Goal: Task Accomplishment & Management: Use online tool/utility

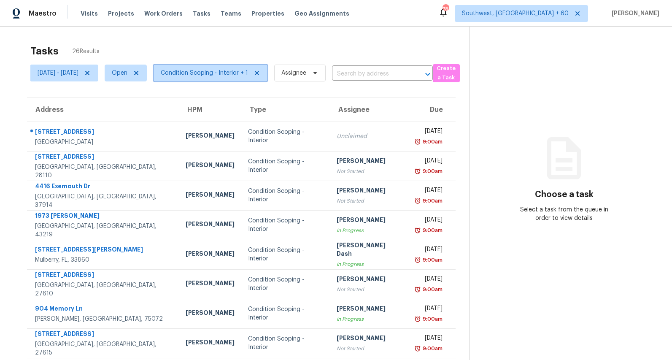
click at [220, 72] on span "Condition Scoping - Interior + 1" at bounding box center [204, 73] width 87 height 8
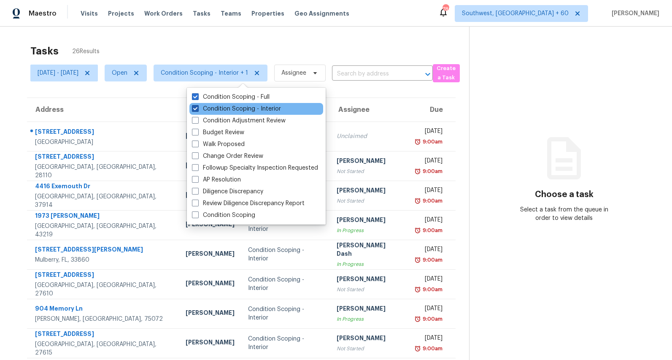
click at [216, 110] on label "Condition Scoping - Interior" at bounding box center [236, 109] width 89 height 8
click at [197, 110] on input "Condition Scoping - Interior" at bounding box center [194, 107] width 5 height 5
checkbox input "false"
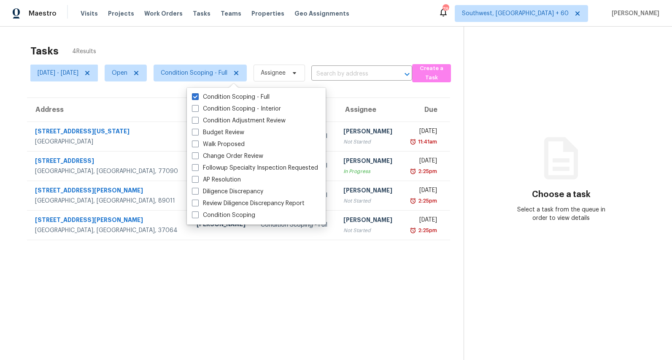
click at [223, 43] on div "Tasks 4 Results" at bounding box center [246, 51] width 433 height 22
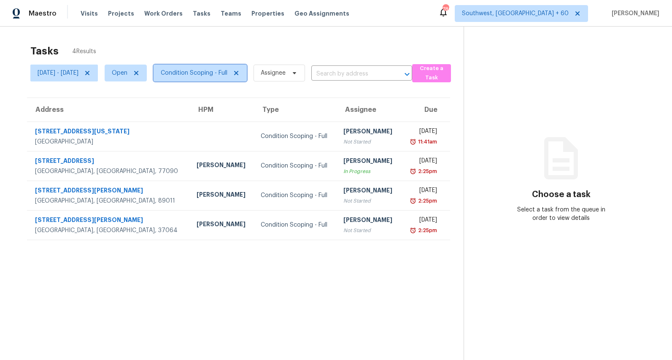
click at [233, 79] on span "Condition Scoping - Full" at bounding box center [200, 73] width 93 height 17
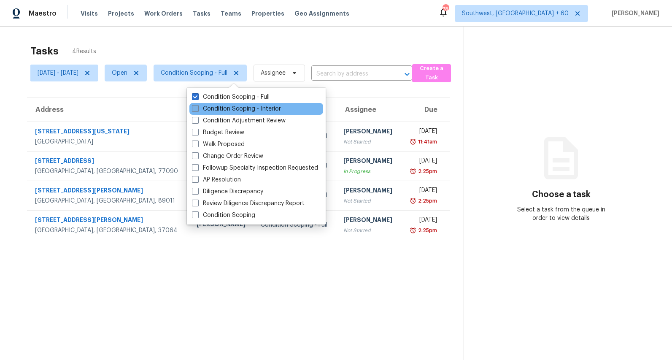
click at [224, 107] on label "Condition Scoping - Interior" at bounding box center [236, 109] width 89 height 8
click at [197, 107] on input "Condition Scoping - Interior" at bounding box center [194, 107] width 5 height 5
checkbox input "true"
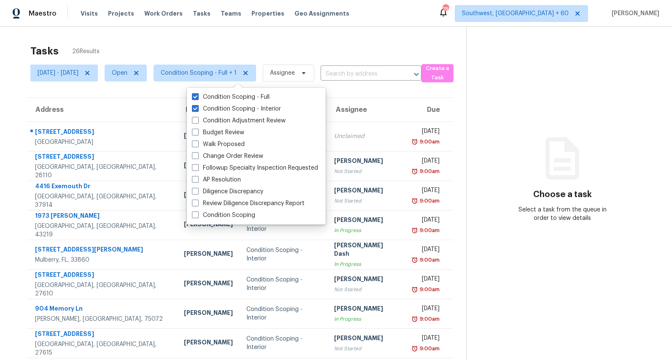
click at [194, 32] on div "Tasks 26 Results Mon, Aug 18 - Wed, Aug 20 Open Condition Scoping - Full + 1 As…" at bounding box center [336, 233] width 672 height 413
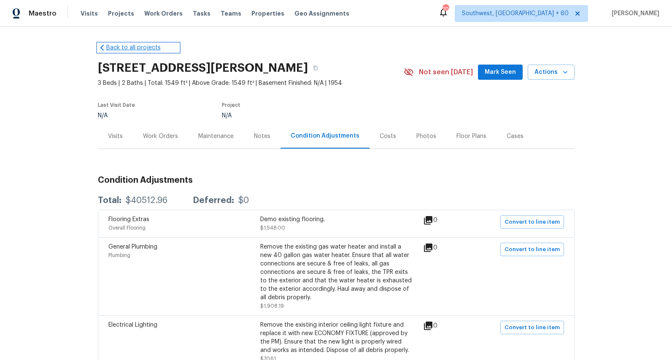
click at [116, 50] on link "Back to all projects" at bounding box center [138, 47] width 81 height 8
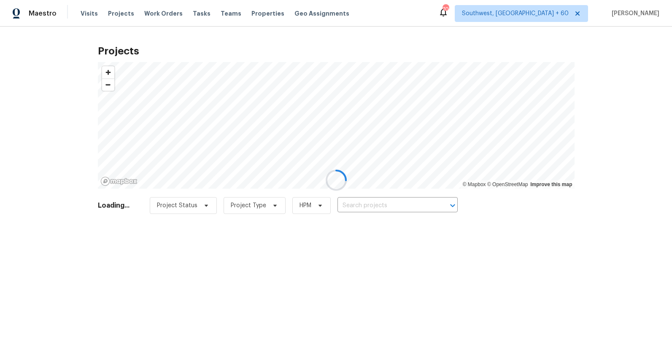
click at [191, 12] on div at bounding box center [336, 180] width 672 height 360
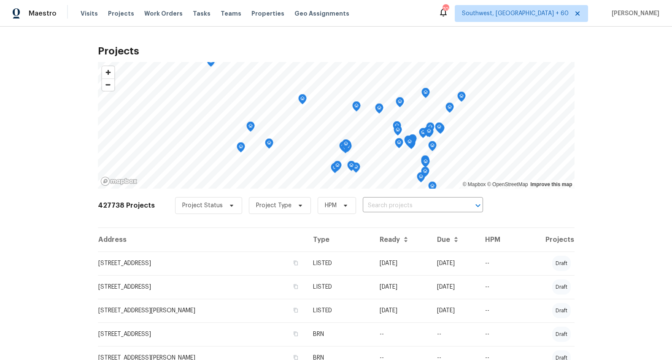
click at [193, 11] on span "Tasks" at bounding box center [202, 14] width 18 height 6
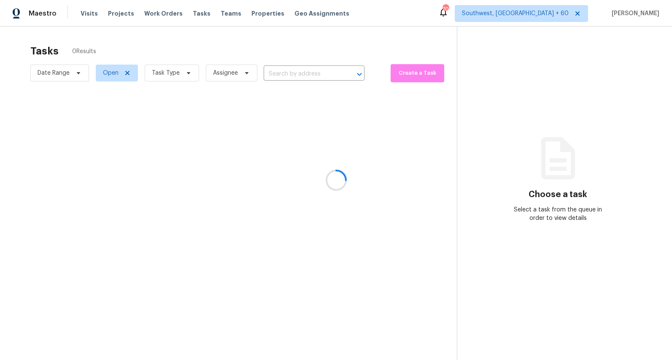
click at [181, 76] on div at bounding box center [336, 180] width 672 height 360
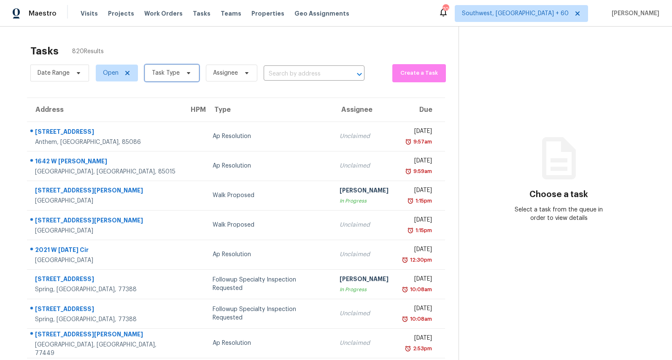
click at [181, 76] on span "Task Type" at bounding box center [172, 73] width 54 height 17
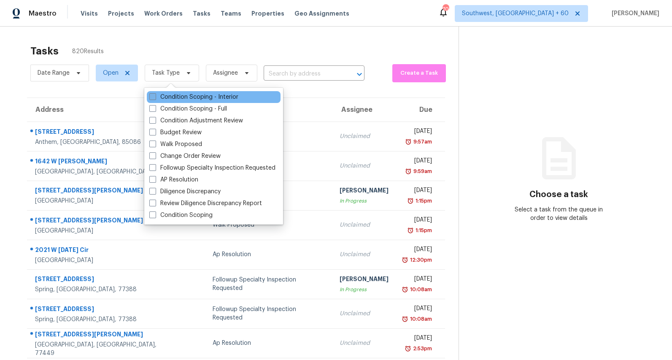
click at [168, 96] on label "Condition Scoping - Interior" at bounding box center [193, 97] width 89 height 8
click at [155, 96] on input "Condition Scoping - Interior" at bounding box center [151, 95] width 5 height 5
checkbox input "true"
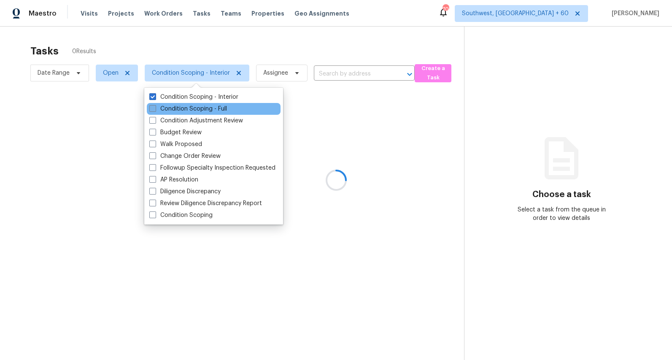
click at [166, 108] on label "Condition Scoping - Full" at bounding box center [188, 109] width 78 height 8
click at [155, 108] on input "Condition Scoping - Full" at bounding box center [151, 107] width 5 height 5
checkbox input "true"
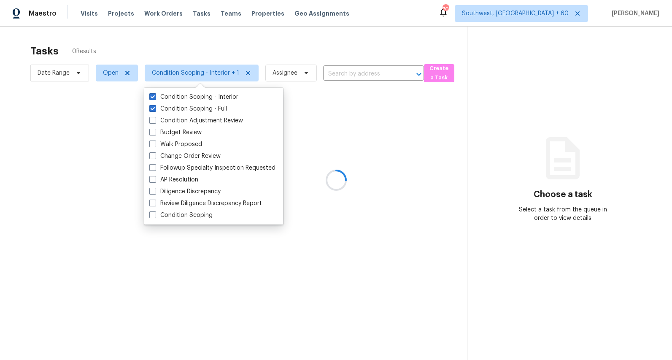
click at [148, 44] on div at bounding box center [336, 180] width 672 height 360
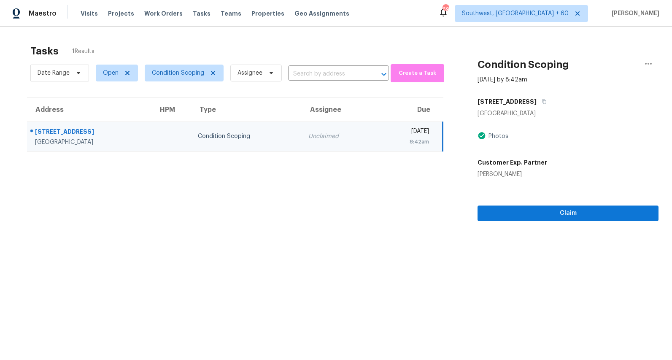
click at [115, 43] on div "Tasks 1 Results" at bounding box center [243, 51] width 426 height 22
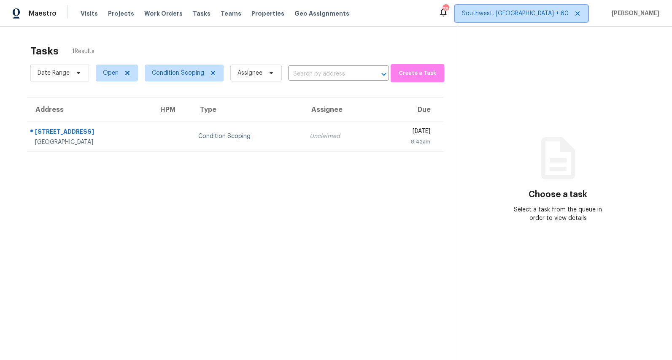
click at [551, 18] on span "Southwest, [GEOGRAPHIC_DATA] + 60" at bounding box center [521, 13] width 133 height 17
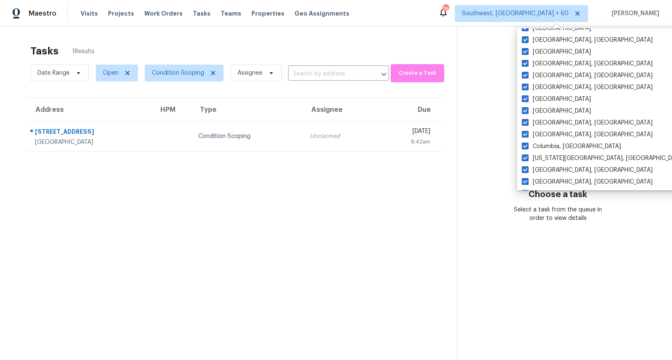
scroll to position [565, 0]
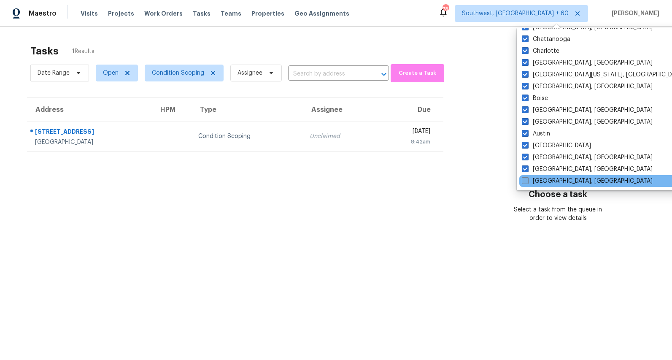
click at [541, 181] on label "[GEOGRAPHIC_DATA], [GEOGRAPHIC_DATA]" at bounding box center [587, 181] width 131 height 8
click at [527, 181] on input "[GEOGRAPHIC_DATA], [GEOGRAPHIC_DATA]" at bounding box center [524, 179] width 5 height 5
checkbox input "true"
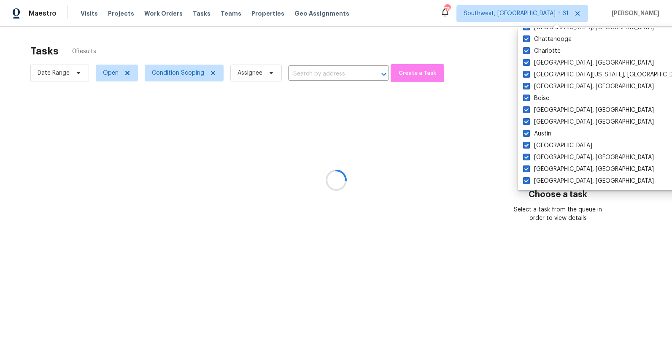
click at [371, 40] on div at bounding box center [336, 180] width 672 height 360
